Goal: Find specific page/section: Find specific page/section

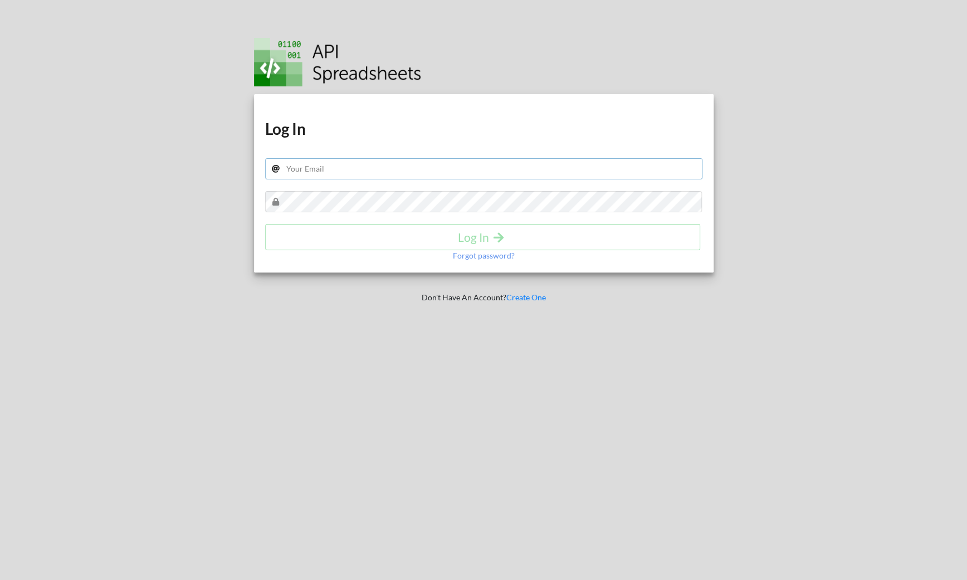
click at [422, 176] on input "text" at bounding box center [483, 168] width 437 height 21
type input "razvan@aimee.ro"
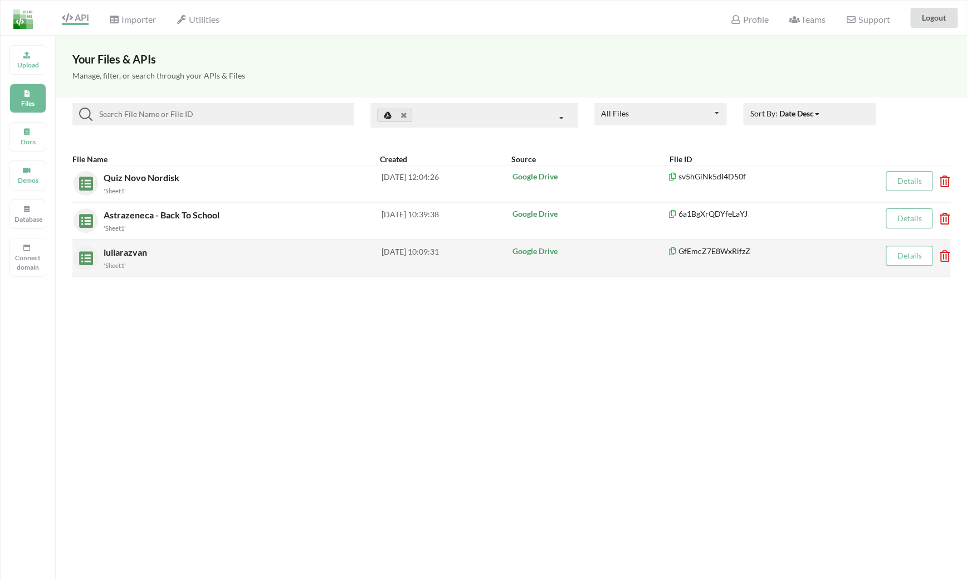
click at [133, 250] on span "iuliarazvan" at bounding box center [127, 252] width 46 height 11
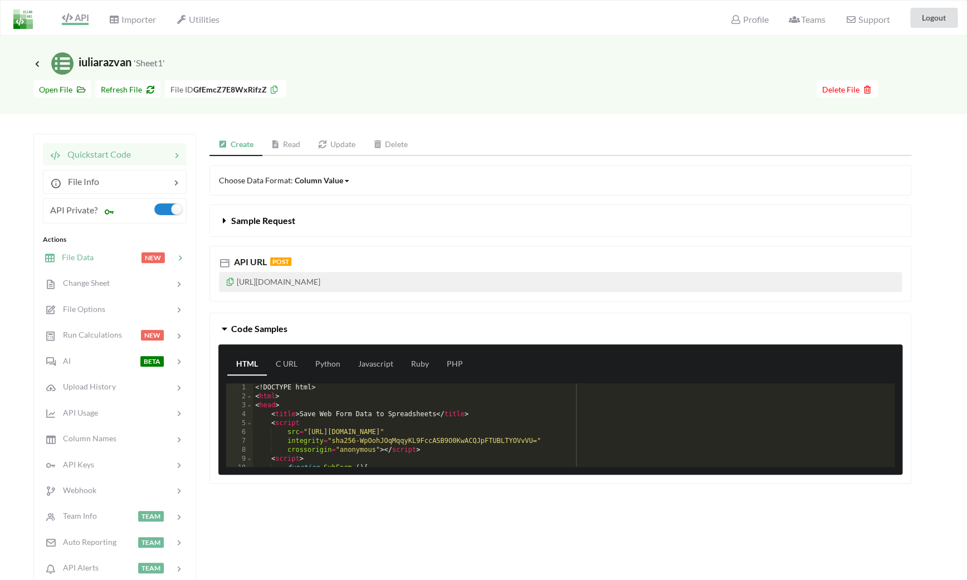
click at [109, 267] on div "File Data NEW" at bounding box center [114, 257] width 147 height 26
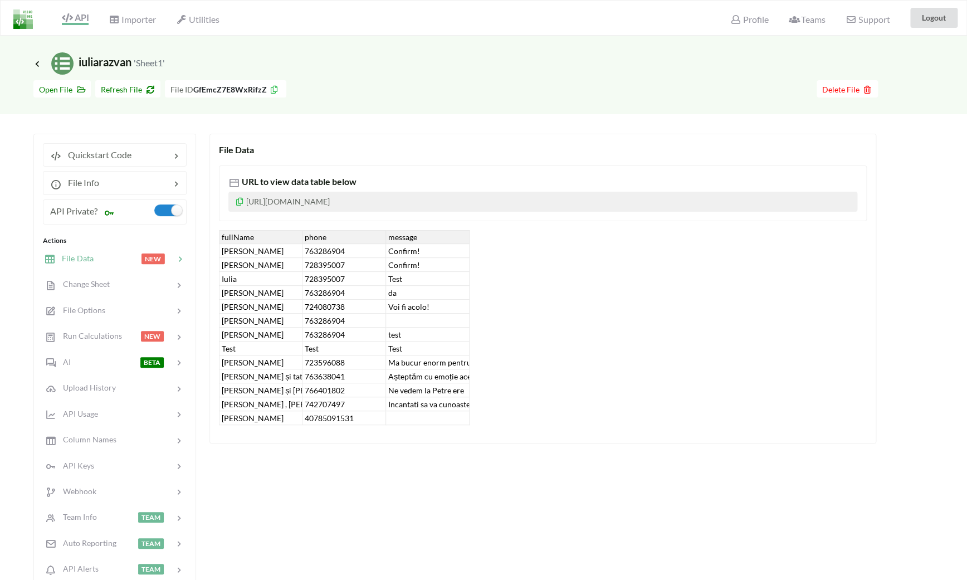
click at [279, 420] on div "[PERSON_NAME]" at bounding box center [261, 418] width 84 height 14
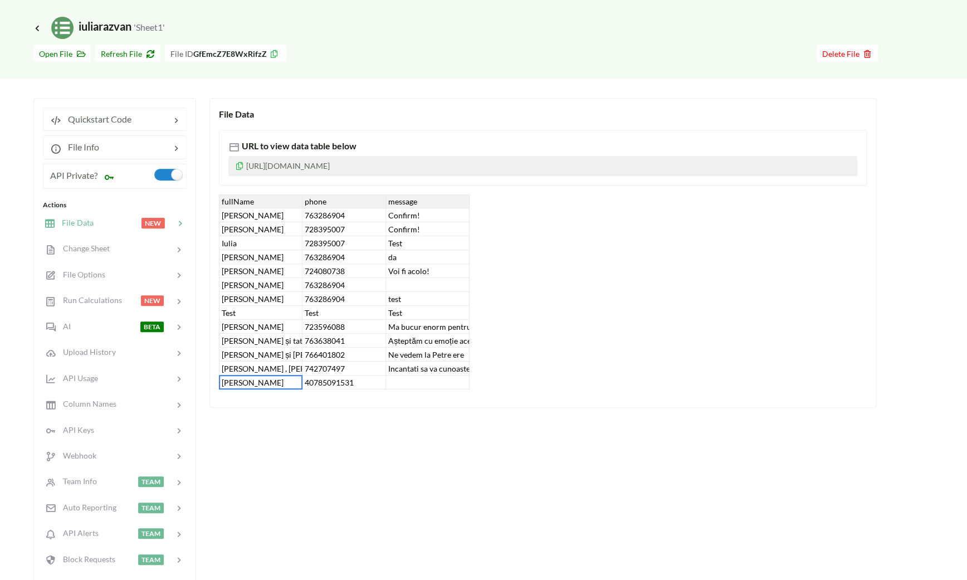
scroll to position [38, 0]
